Goal: Task Accomplishment & Management: Use online tool/utility

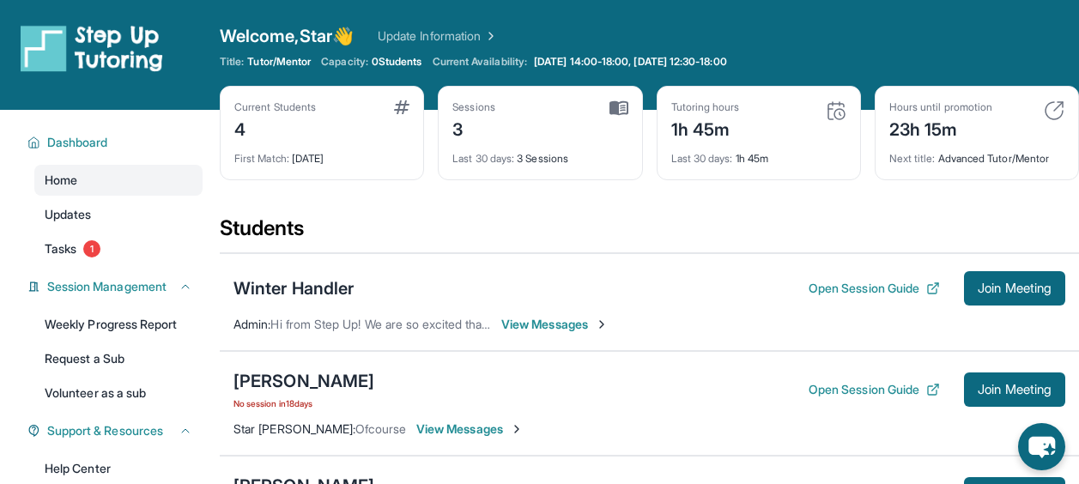
scroll to position [201, 0]
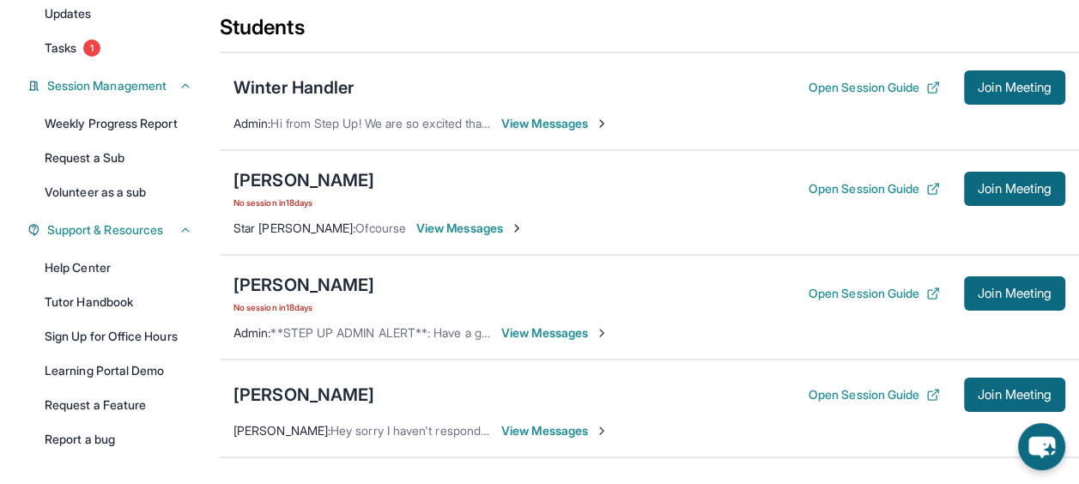
click at [900, 296] on button "Open Session Guide" at bounding box center [873, 293] width 131 height 17
click at [311, 282] on div "[PERSON_NAME]" at bounding box center [303, 285] width 141 height 24
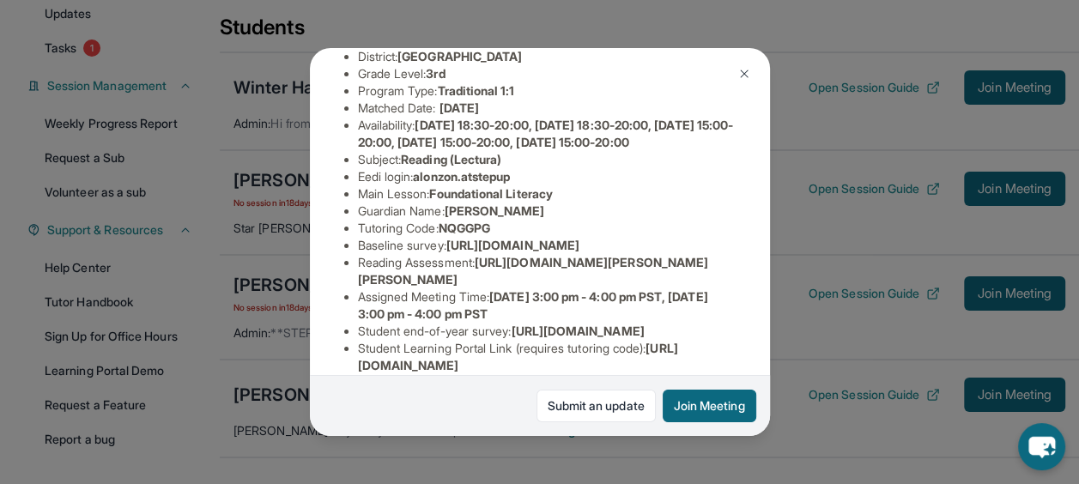
scroll to position [176, 621]
drag, startPoint x: 356, startPoint y: 290, endPoint x: 638, endPoint y: 331, distance: 285.3
click at [638, 331] on div "Alonzo Nieto Guardian: Robert Nieto Student Information https://student-portal.…" at bounding box center [540, 241] width 460 height 387
copy span "https://airtable.com/apprlfn8WjpjBUn2G/shrK0QR6AaNyG5psY?prefill_Type%20of%20Fo…"
click at [579, 252] on span "https://airtable.com/apprlfn8WjpjBUn2G/shrK0QR6AaNyG5psY?prefill_Type%20of%20Fo…" at bounding box center [512, 245] width 133 height 15
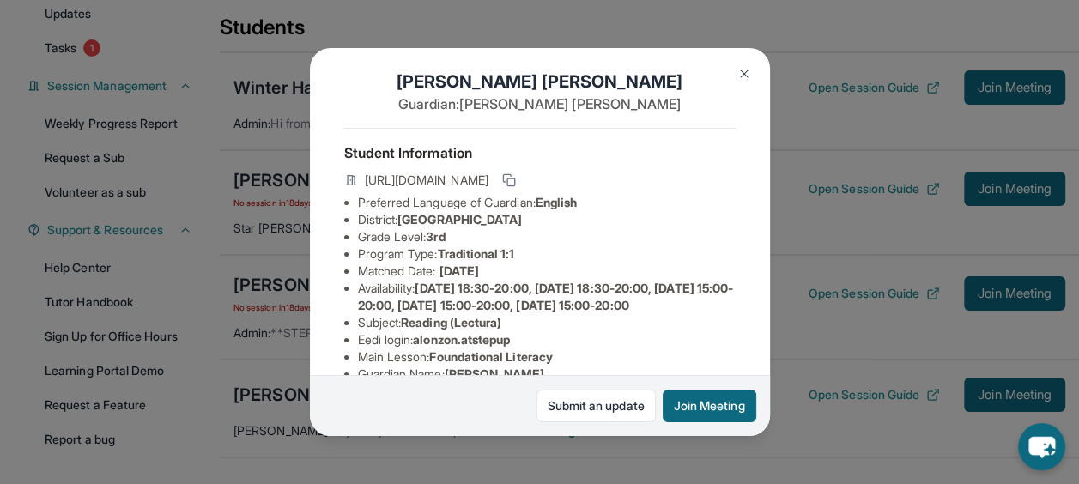
scroll to position [0, 0]
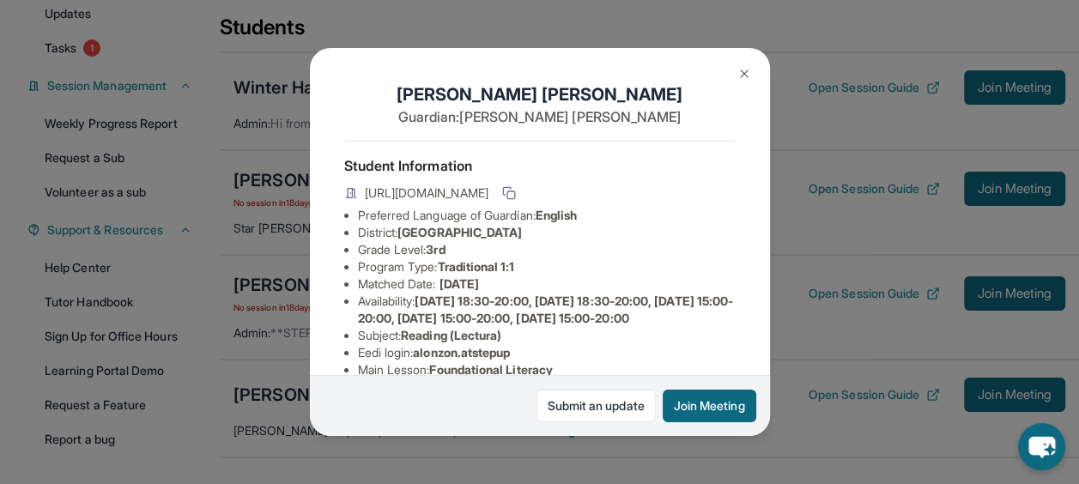
click at [741, 81] on button at bounding box center [744, 74] width 34 height 34
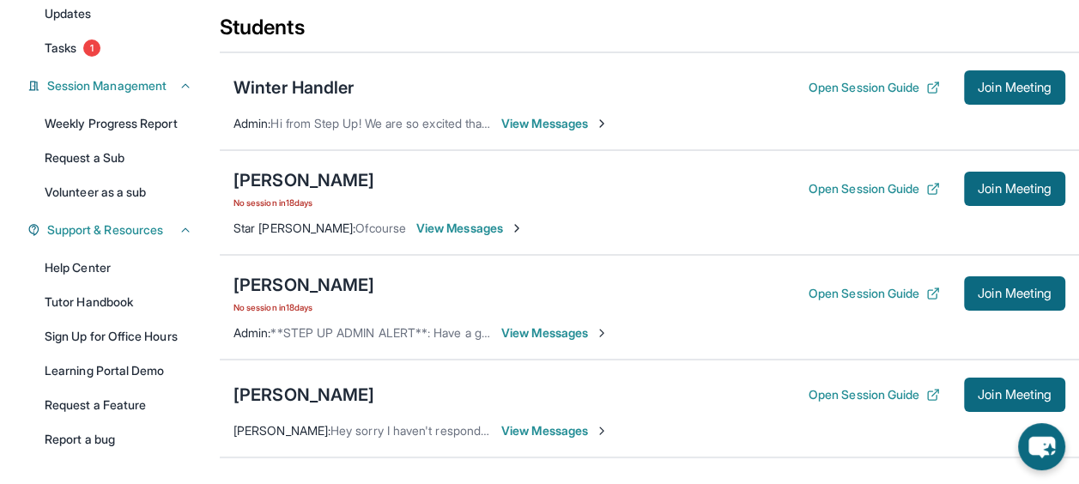
click at [992, 296] on span "Join Meeting" at bounding box center [1014, 293] width 74 height 10
click at [1025, 292] on span "Join Meeting" at bounding box center [1014, 293] width 74 height 10
click at [281, 284] on div "[PERSON_NAME]" at bounding box center [303, 285] width 141 height 24
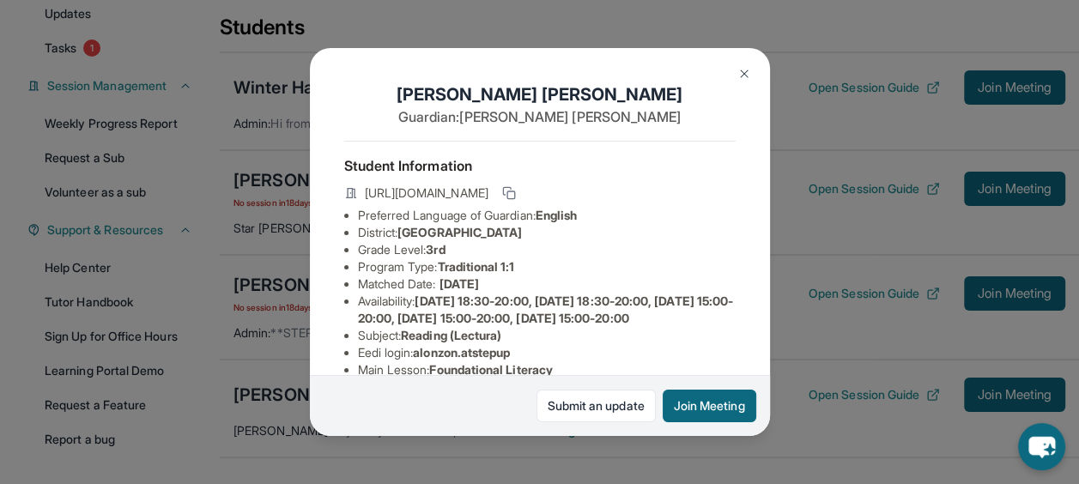
click at [698, 405] on button "Join Meeting" at bounding box center [709, 406] width 94 height 33
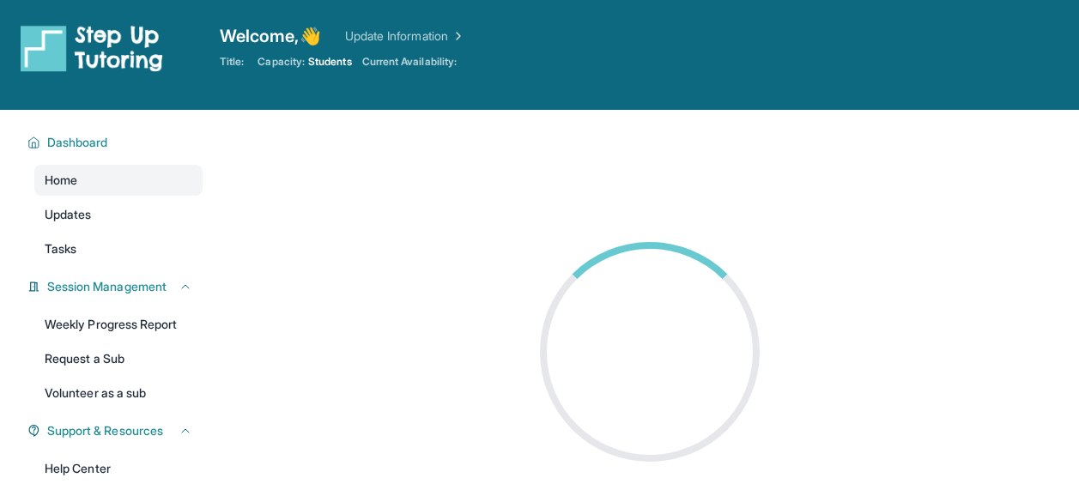
scroll to position [185, 0]
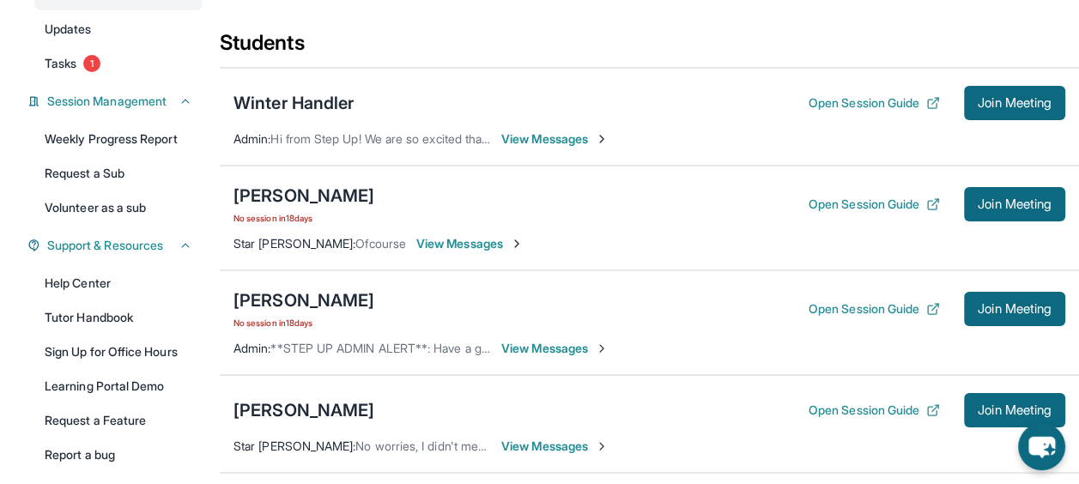
click at [1007, 305] on span "Join Meeting" at bounding box center [1014, 309] width 74 height 10
click at [553, 351] on span "View Messages" at bounding box center [554, 348] width 107 height 17
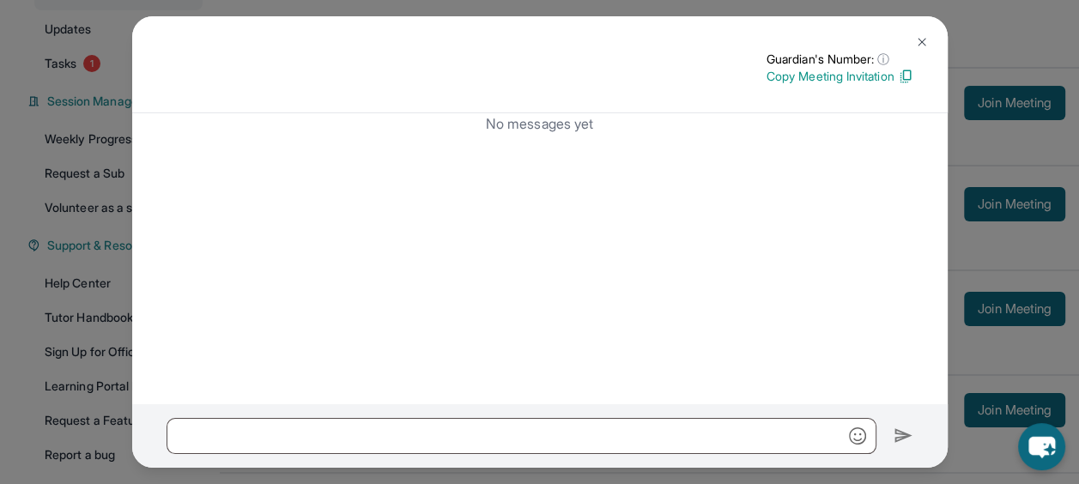
click at [922, 51] on button at bounding box center [921, 42] width 34 height 34
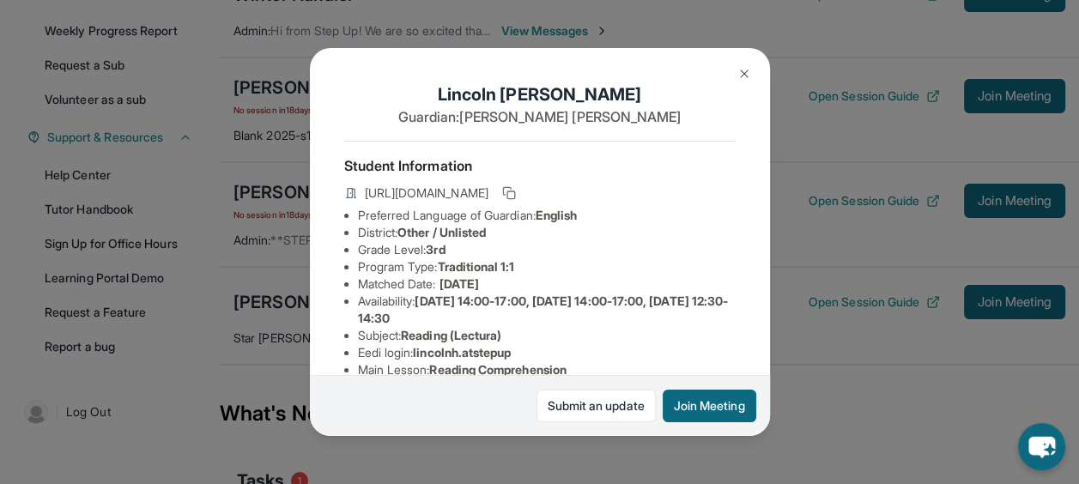
scroll to position [304, 0]
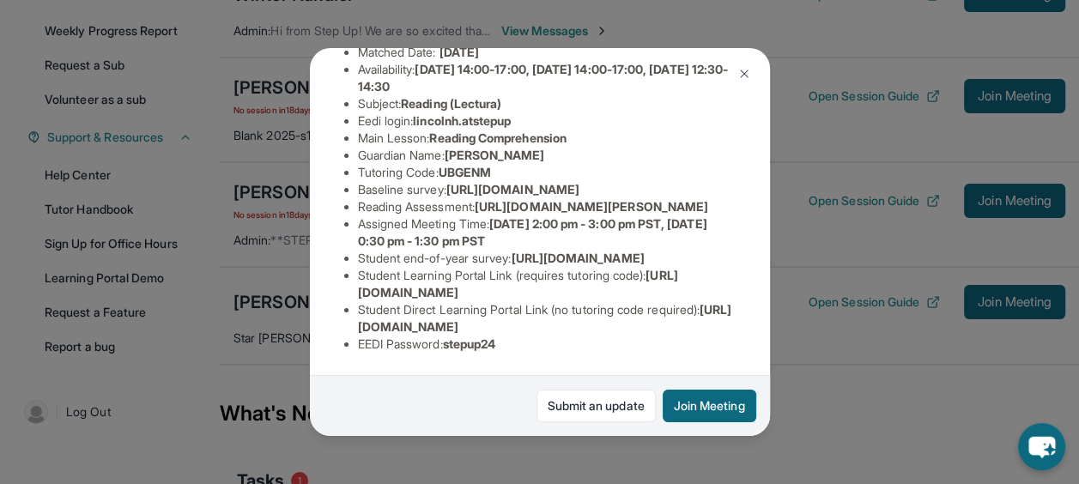
click at [737, 69] on img at bounding box center [744, 74] width 14 height 14
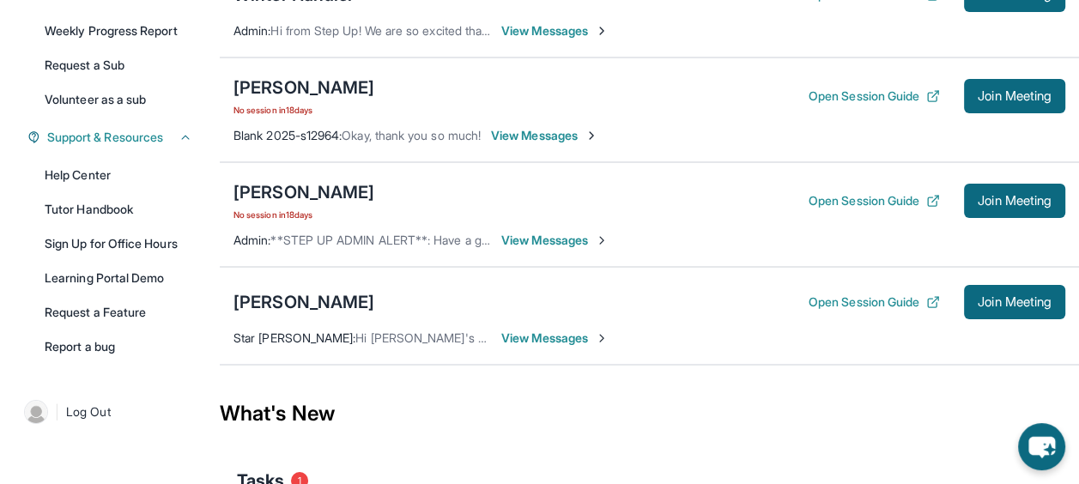
click at [1023, 198] on span "Join Meeting" at bounding box center [1014, 201] width 74 height 10
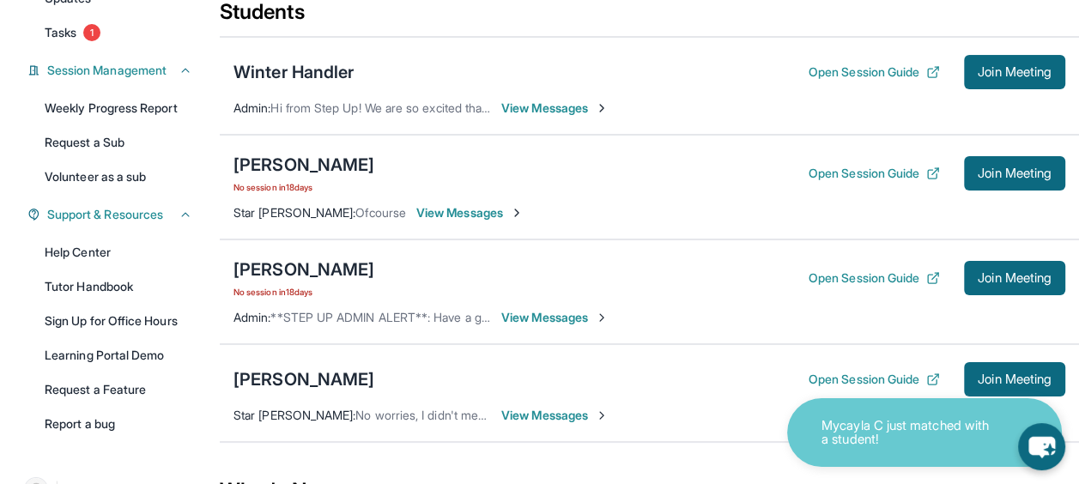
scroll to position [220, 0]
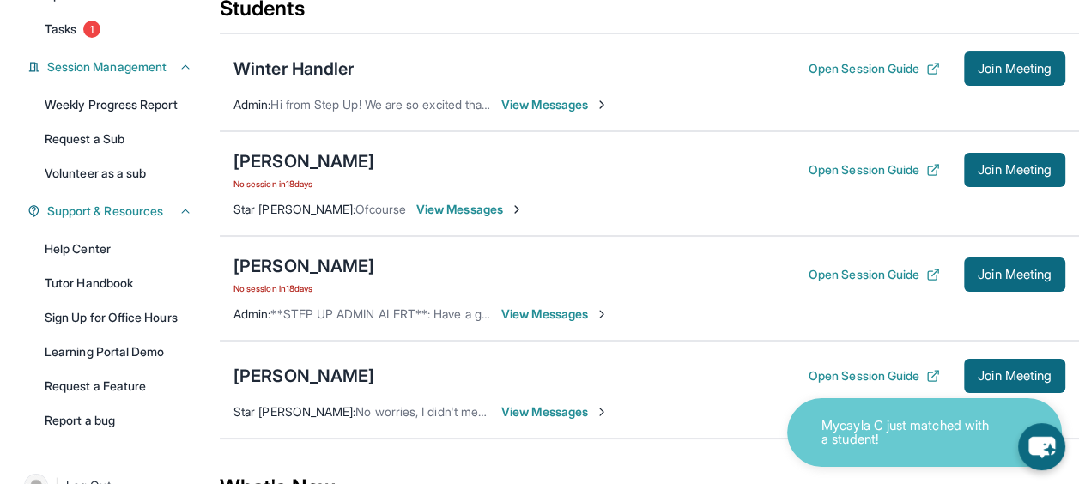
click at [984, 282] on button "Join Meeting" at bounding box center [1014, 274] width 101 height 34
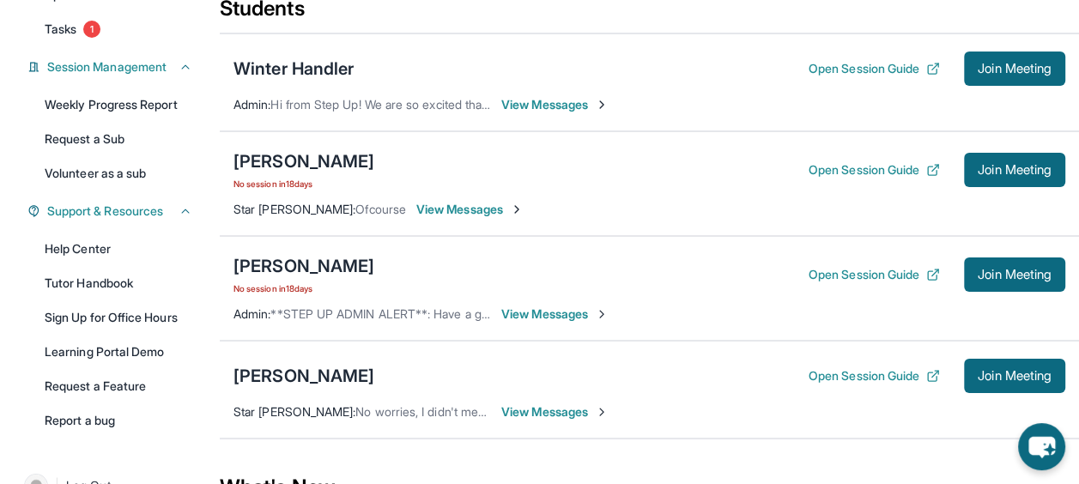
scroll to position [110, 0]
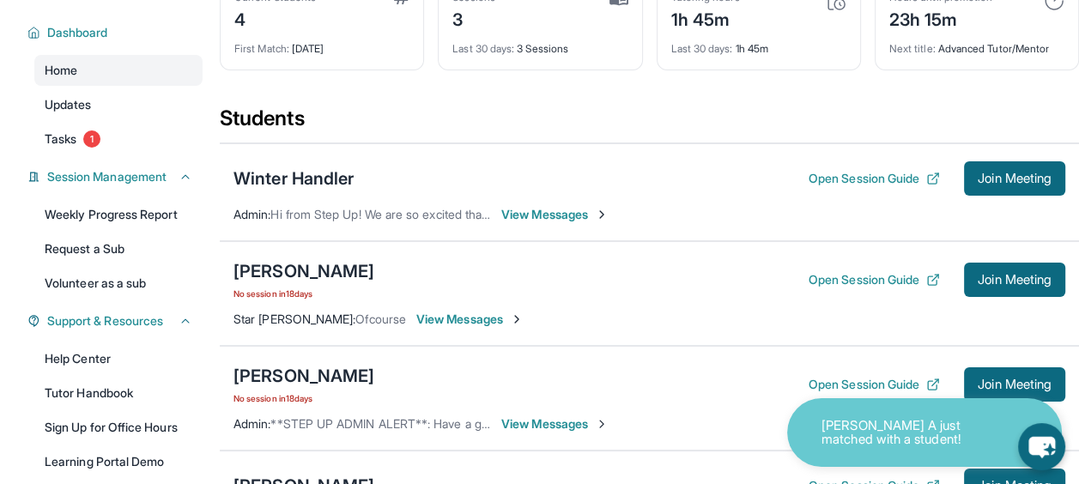
click at [1008, 379] on span "Join Meeting" at bounding box center [1014, 384] width 74 height 10
